Goal: Task Accomplishment & Management: Understand process/instructions

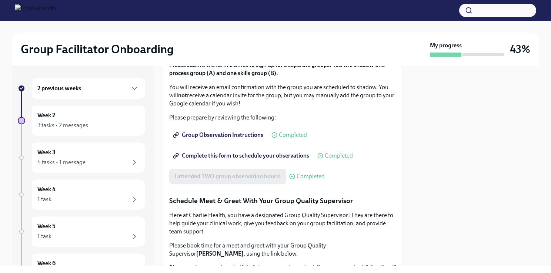
scroll to position [475, 0]
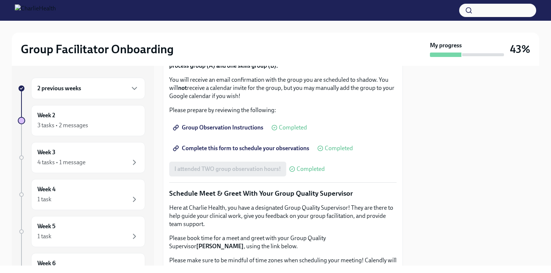
click at [114, 88] on div "2 previous weeks" at bounding box center [87, 88] width 101 height 9
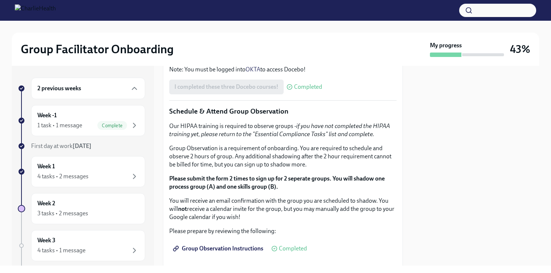
scroll to position [351, 0]
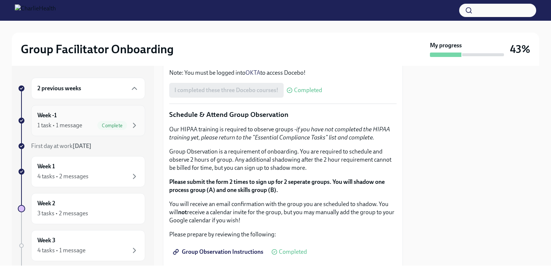
click at [115, 120] on div "Week -1 1 task • 1 message Complete" at bounding box center [87, 120] width 101 height 18
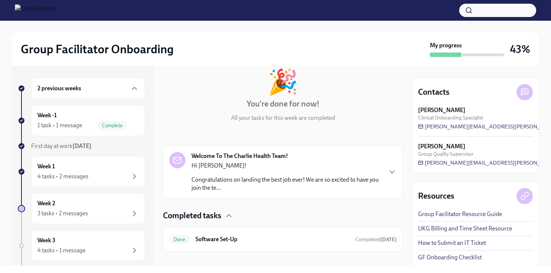
scroll to position [51, 0]
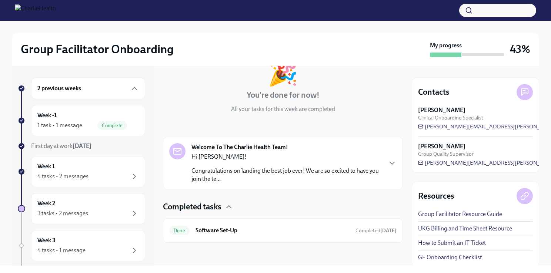
click at [366, 167] on p "Congratulations on landing the best job ever! We are so excited to have you joi…" at bounding box center [286, 175] width 190 height 16
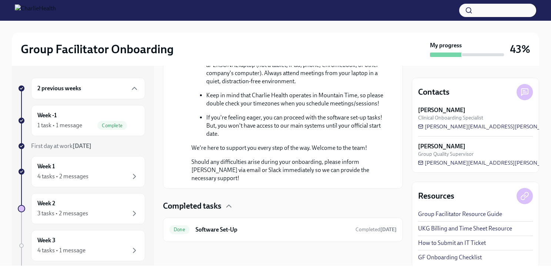
scroll to position [460, 0]
click at [355, 232] on span "Completed [DATE]" at bounding box center [375, 229] width 41 height 6
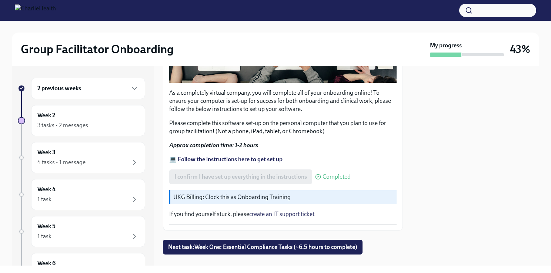
scroll to position [234, 0]
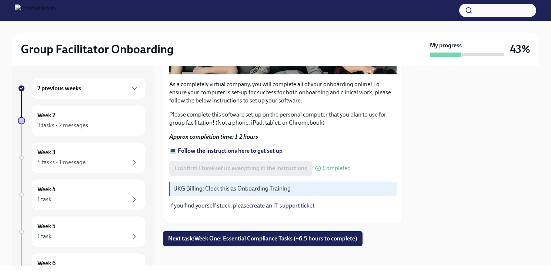
click at [347, 237] on span "Next task : Week One: Essential Compliance Tasks (~6.5 hours to complete)" at bounding box center [262, 238] width 189 height 7
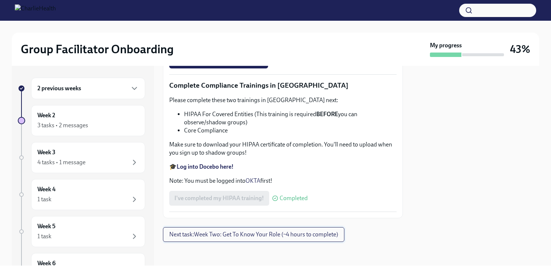
scroll to position [1760, 0]
click at [333, 235] on span "Next task : Week Two: Get To Know Your Role (~4 hours to complete)" at bounding box center [253, 234] width 169 height 7
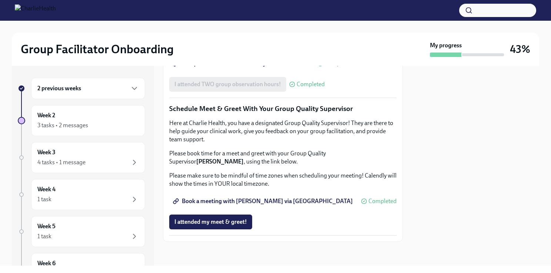
scroll to position [717, 0]
click at [104, 122] on div "3 tasks • 2 messages" at bounding box center [87, 125] width 101 height 9
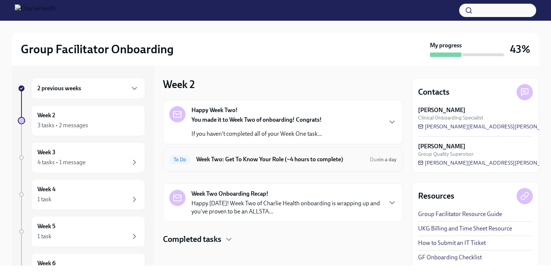
click at [323, 161] on h6 "Week Two: Get To Know Your Role (~4 hours to complete)" at bounding box center [280, 159] width 168 height 8
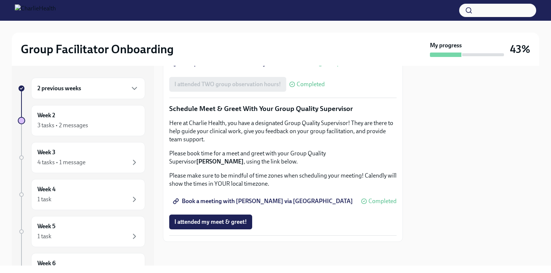
scroll to position [717, 0]
click at [110, 156] on div "Week 3 4 tasks • 1 message" at bounding box center [87, 157] width 101 height 18
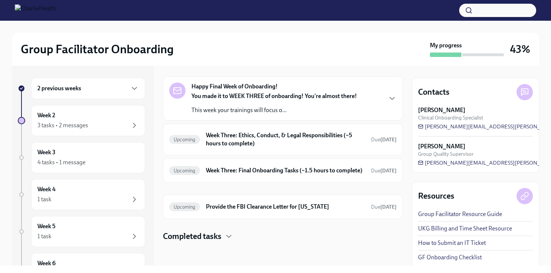
scroll to position [30, 0]
click at [315, 131] on h6 "Week Three: Ethics, Conduct, & Legal Responsibilities (~5 hours to complete)" at bounding box center [285, 139] width 159 height 16
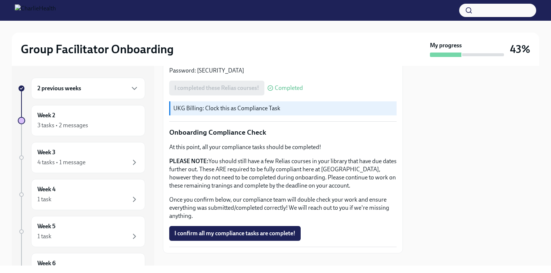
scroll to position [397, 0]
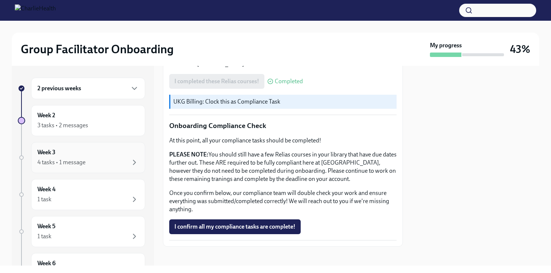
click at [114, 158] on div "4 tasks • 1 message" at bounding box center [87, 162] width 101 height 9
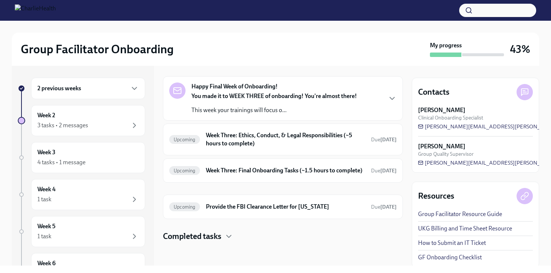
scroll to position [30, 0]
click at [314, 166] on h6 "Week Three: Final Onboarding Tasks (~1.5 hours to complete)" at bounding box center [285, 170] width 159 height 8
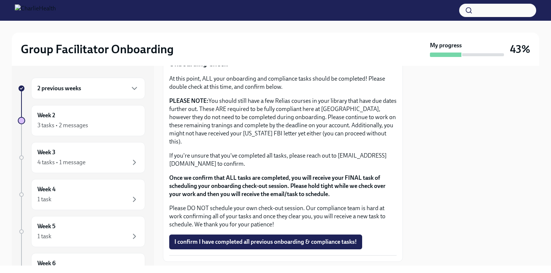
scroll to position [618, 0]
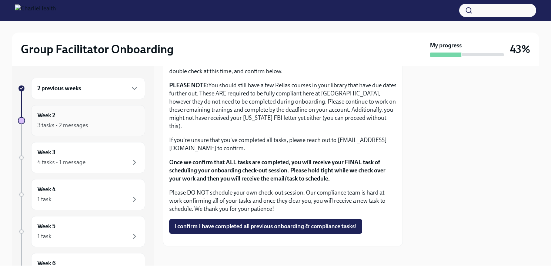
click at [98, 124] on div "3 tasks • 2 messages" at bounding box center [87, 125] width 101 height 9
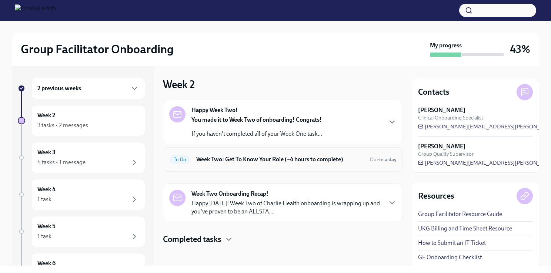
click at [326, 154] on div "To Do Week Two: Get To Know Your Role (~4 hours to complete) Due in a day" at bounding box center [282, 160] width 227 height 12
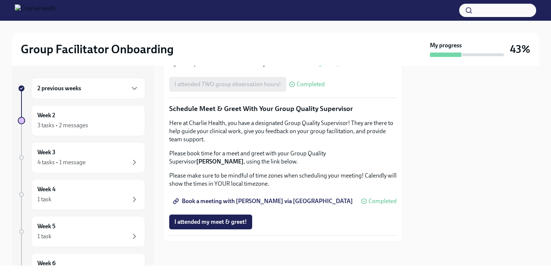
scroll to position [626, 0]
click at [130, 86] on icon "button" at bounding box center [134, 88] width 9 height 9
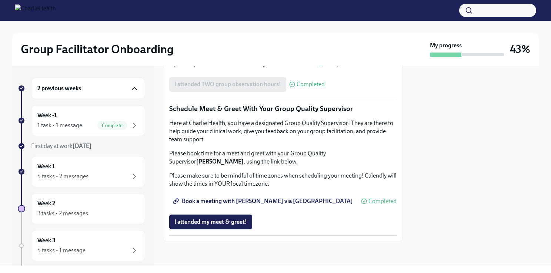
click at [96, 88] on div "2 previous weeks" at bounding box center [87, 88] width 101 height 9
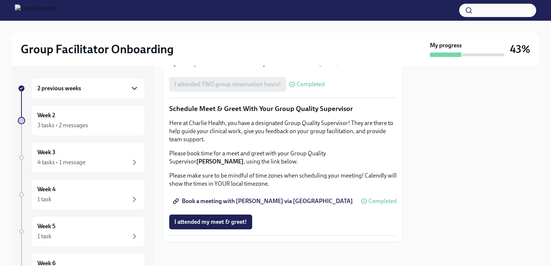
click at [119, 95] on div "2 previous weeks" at bounding box center [88, 88] width 114 height 21
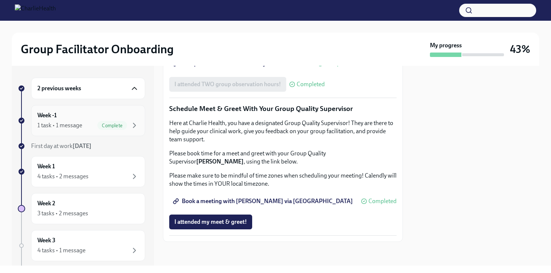
click at [70, 119] on div "Week -1 1 task • 1 message Complete" at bounding box center [87, 120] width 101 height 18
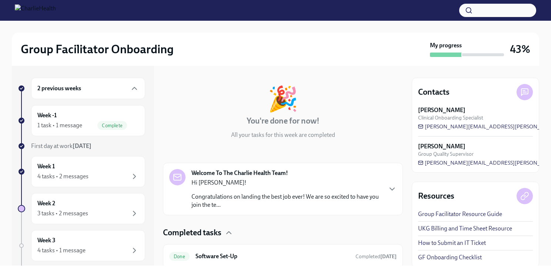
scroll to position [51, 0]
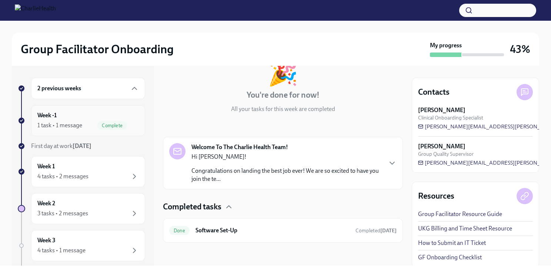
click at [65, 118] on div "Week -1 1 task • 1 message Complete" at bounding box center [87, 120] width 101 height 18
click at [387, 165] on icon "button" at bounding box center [391, 163] width 9 height 9
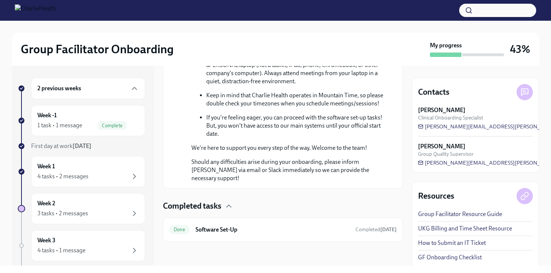
scroll to position [460, 0]
click at [303, 231] on h6 "Software Set-Up" at bounding box center [272, 230] width 154 height 8
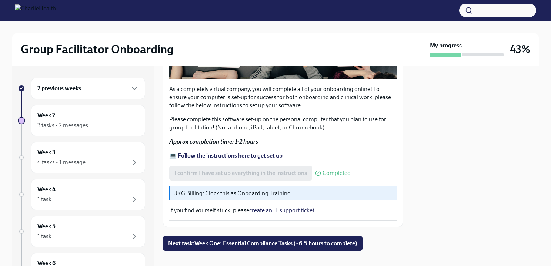
scroll to position [234, 0]
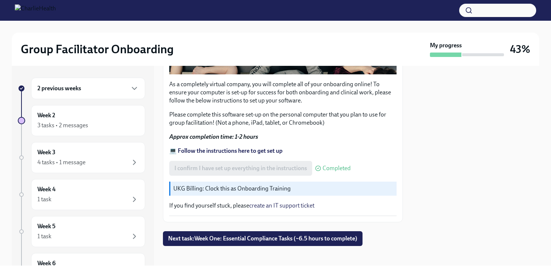
click at [99, 124] on div "3 tasks • 2 messages" at bounding box center [87, 125] width 101 height 9
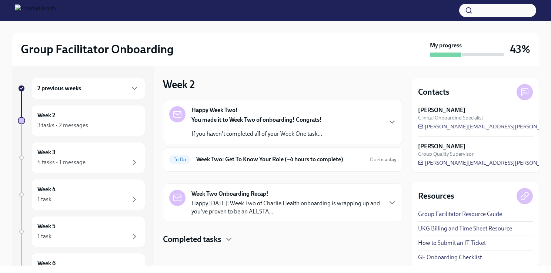
click at [332, 160] on h6 "Week Two: Get To Know Your Role (~4 hours to complete)" at bounding box center [280, 159] width 168 height 8
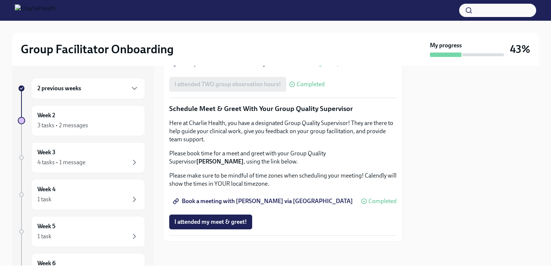
scroll to position [717, 0]
click at [105, 85] on div "2 previous weeks" at bounding box center [87, 88] width 101 height 9
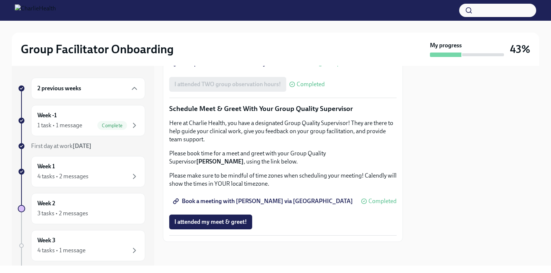
click at [68, 120] on div "Week -1 1 task • 1 message Complete" at bounding box center [87, 120] width 101 height 18
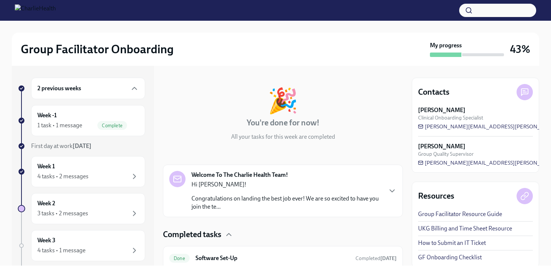
scroll to position [51, 0]
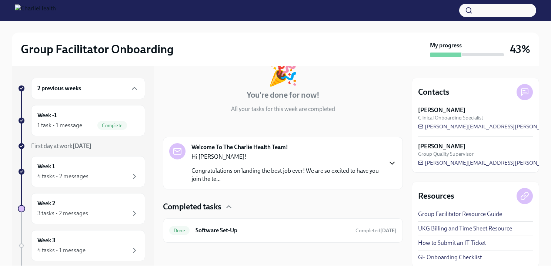
click at [387, 160] on icon "button" at bounding box center [391, 163] width 9 height 9
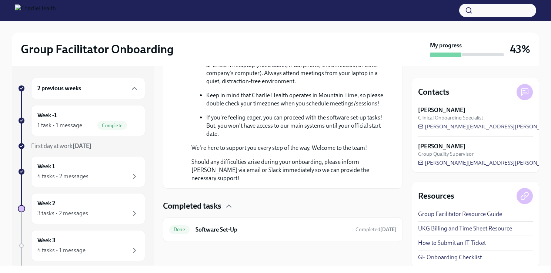
scroll to position [460, 0]
